Goal: Check status: Check status

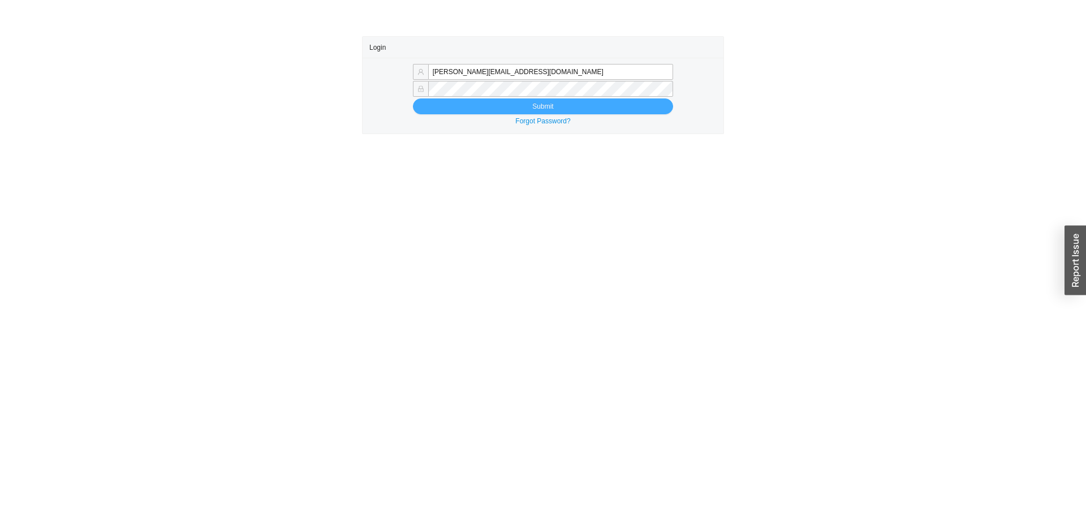
type input "[PERSON_NAME][EMAIL_ADDRESS][DOMAIN_NAME]"
click at [528, 106] on button "Submit" at bounding box center [543, 106] width 260 height 16
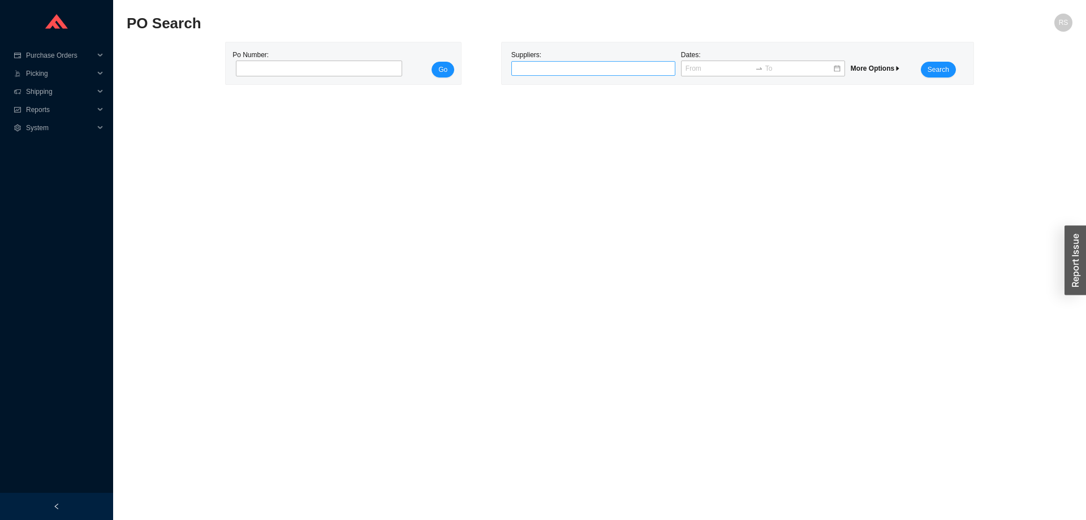
click at [591, 72] on div at bounding box center [588, 68] width 150 height 11
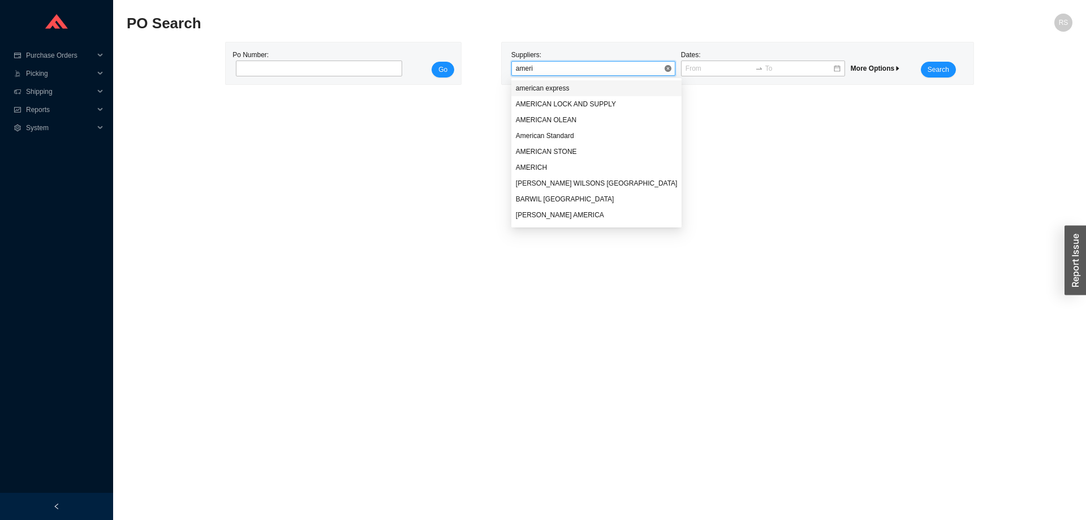
type input "americ"
click at [535, 165] on div "AMERICH" at bounding box center [597, 167] width 162 height 10
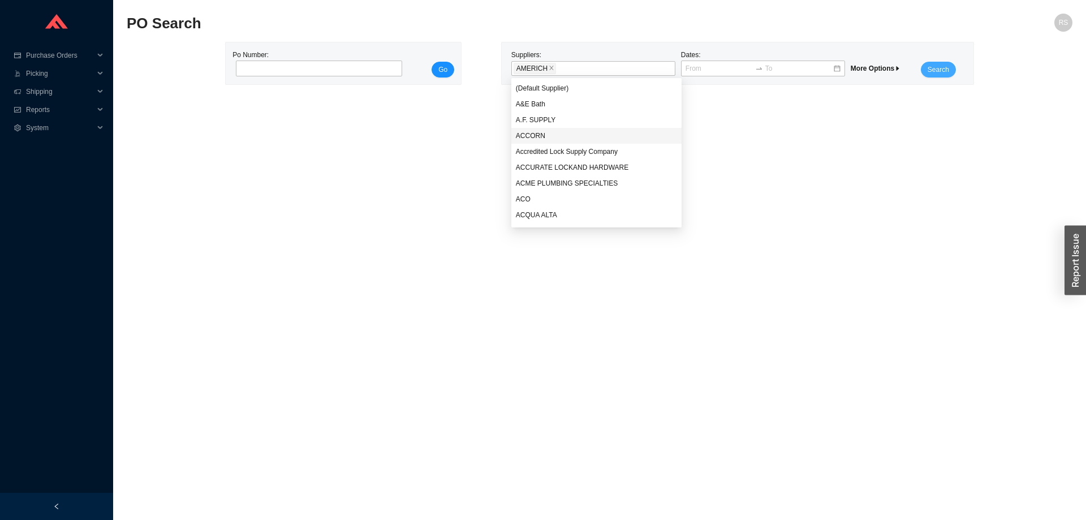
click at [936, 72] on span "Search" at bounding box center [937, 69] width 21 height 11
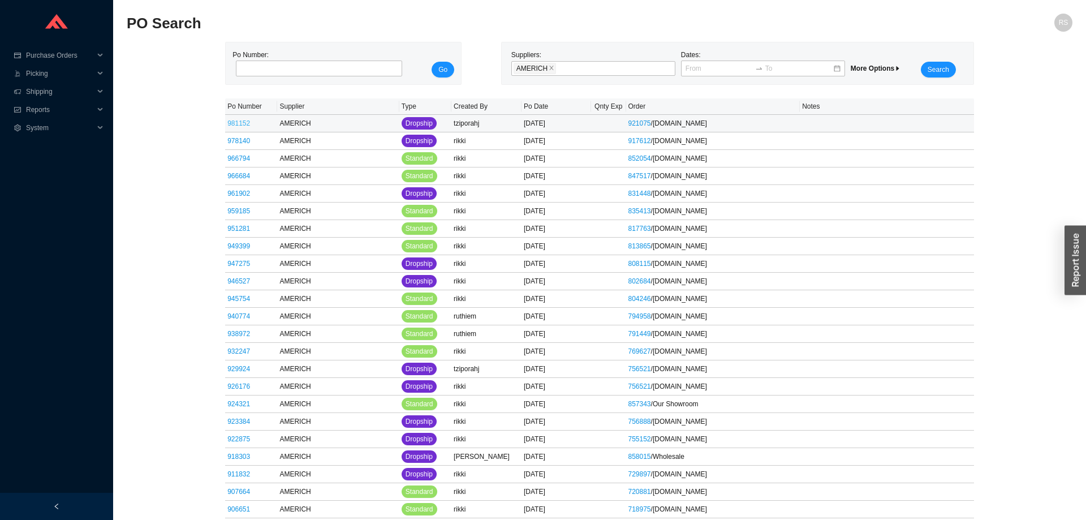
click at [239, 124] on link "981152" at bounding box center [238, 123] width 23 height 8
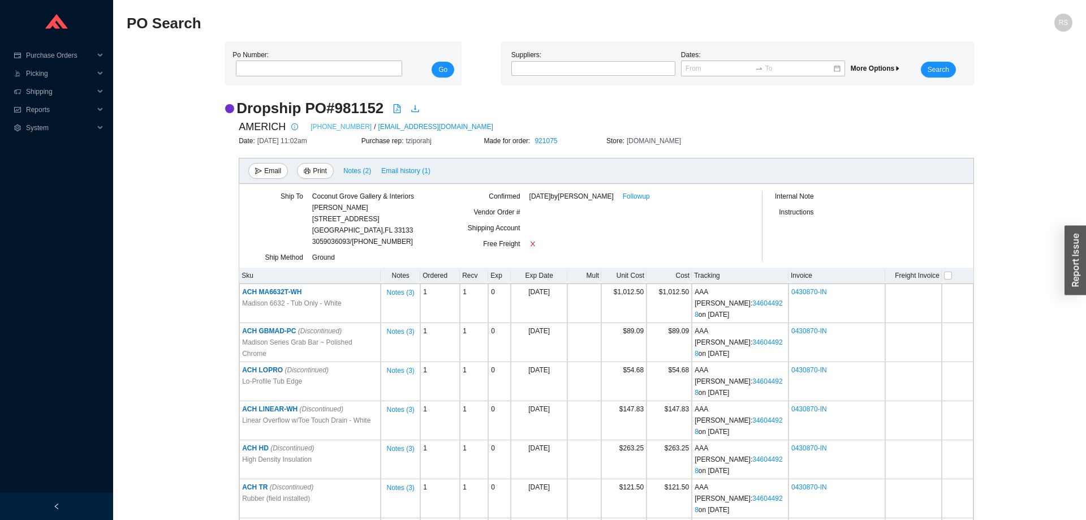
click at [334, 127] on link "[PHONE_NUMBER]" at bounding box center [340, 126] width 61 height 11
